Goal: Transaction & Acquisition: Obtain resource

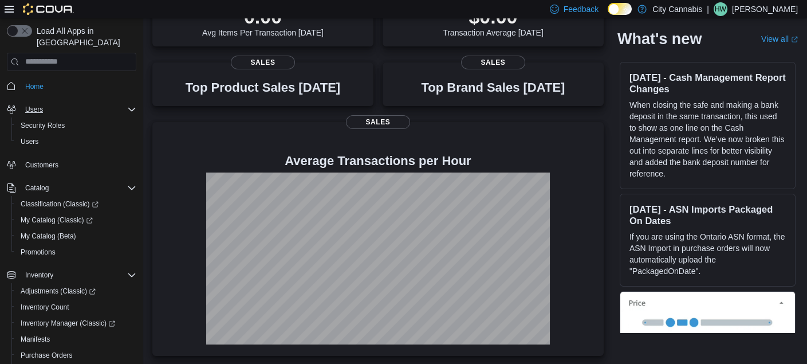
click at [53, 103] on div "Users" at bounding box center [79, 110] width 116 height 14
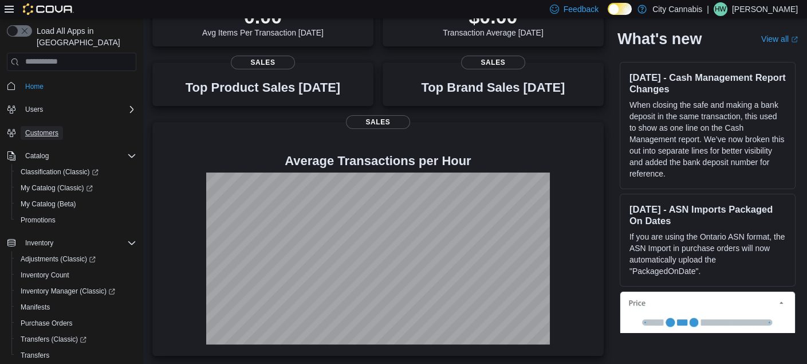
click at [51, 128] on span "Customers" at bounding box center [41, 132] width 33 height 9
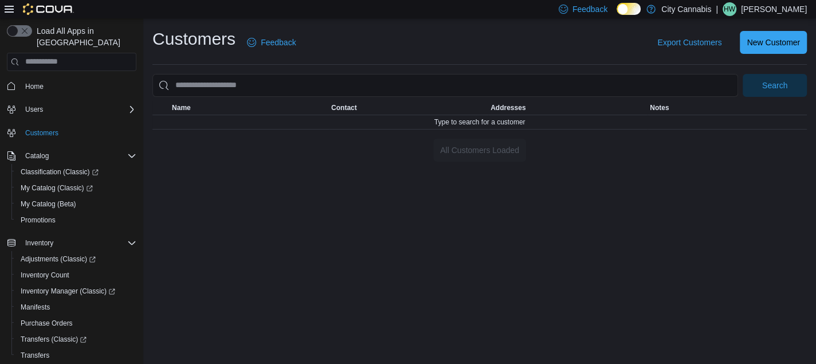
click at [581, 228] on div "Customers Feedback Export Customers New Customer Search This table contains 0 r…" at bounding box center [479, 190] width 673 height 345
click at [696, 40] on span "Export Customers" at bounding box center [689, 42] width 64 height 11
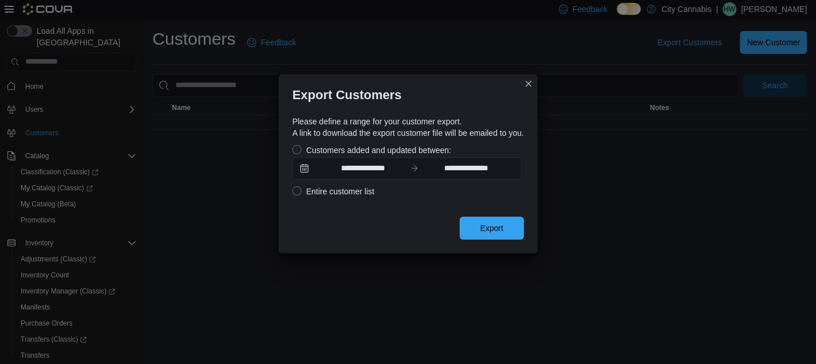
click at [292, 193] on label "Entire customer list" at bounding box center [333, 191] width 82 height 14
click at [503, 230] on span "Export" at bounding box center [491, 227] width 23 height 11
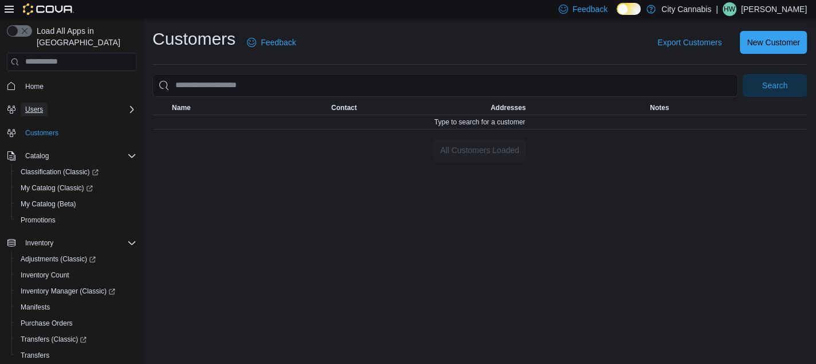
click at [41, 105] on span "Users" at bounding box center [34, 109] width 18 height 9
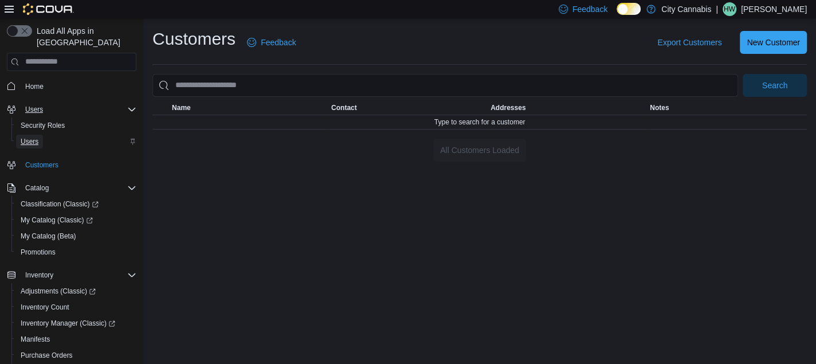
click at [37, 137] on span "Users" at bounding box center [30, 141] width 18 height 9
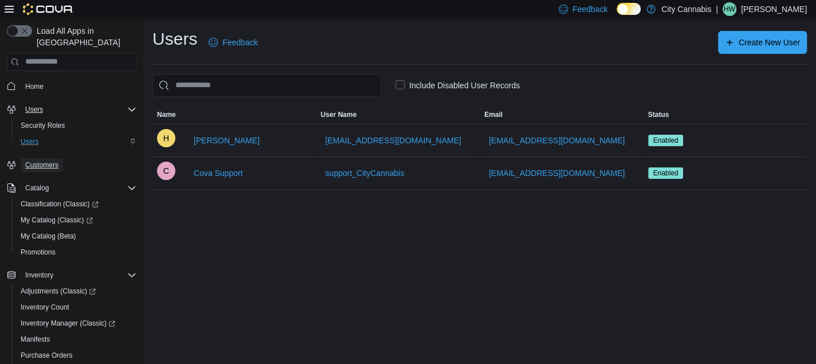
click at [56, 160] on span "Customers" at bounding box center [41, 164] width 33 height 9
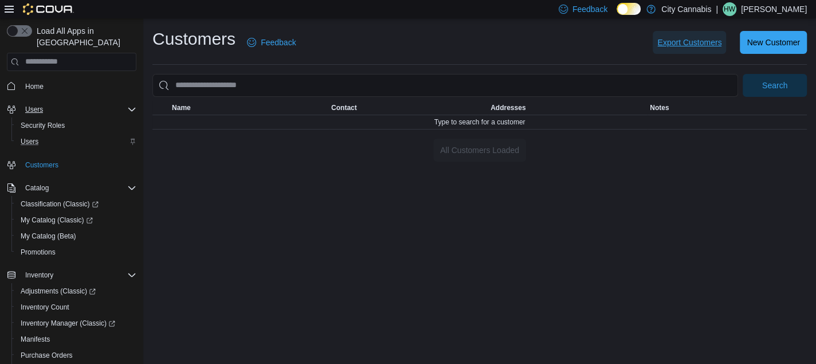
click at [674, 38] on span "Export Customers" at bounding box center [689, 42] width 64 height 11
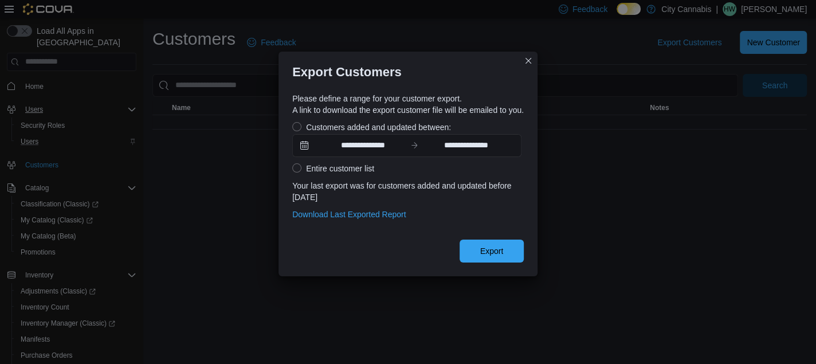
click at [292, 167] on label "Entire customer list" at bounding box center [333, 169] width 82 height 14
click at [331, 218] on span "Download Last Exported Report" at bounding box center [348, 214] width 113 height 11
click at [533, 61] on button "Closes this modal window" at bounding box center [528, 60] width 14 height 14
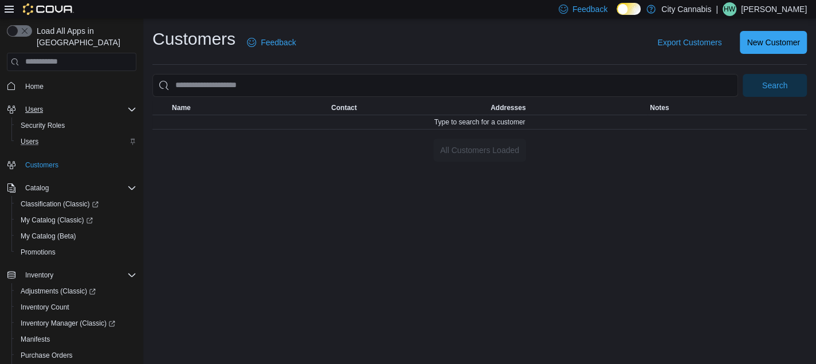
click at [514, 298] on div "Customers Feedback Export Customers New Customer Search This table contains 0 r…" at bounding box center [479, 190] width 673 height 345
click at [498, 46] on div "Export Customers New Customer" at bounding box center [558, 42] width 497 height 23
